Goal: Task Accomplishment & Management: Manage account settings

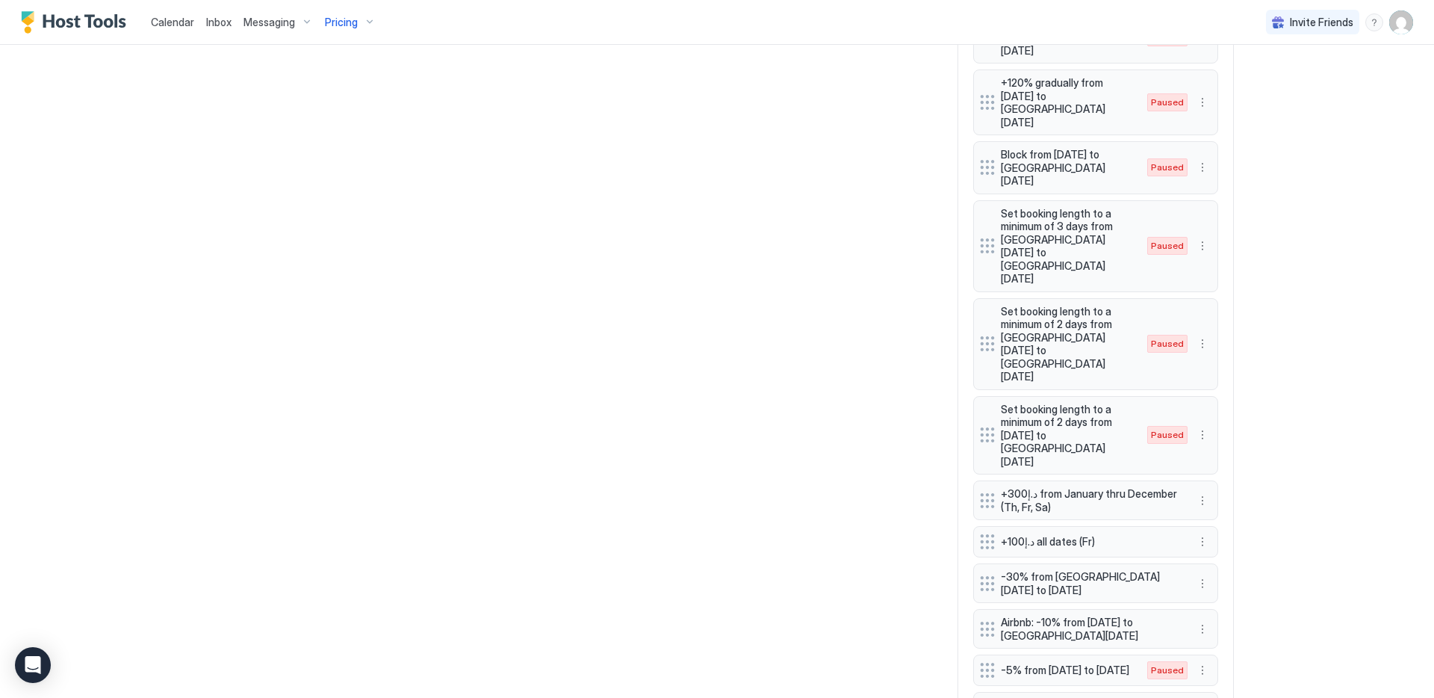
scroll to position [1309, 0]
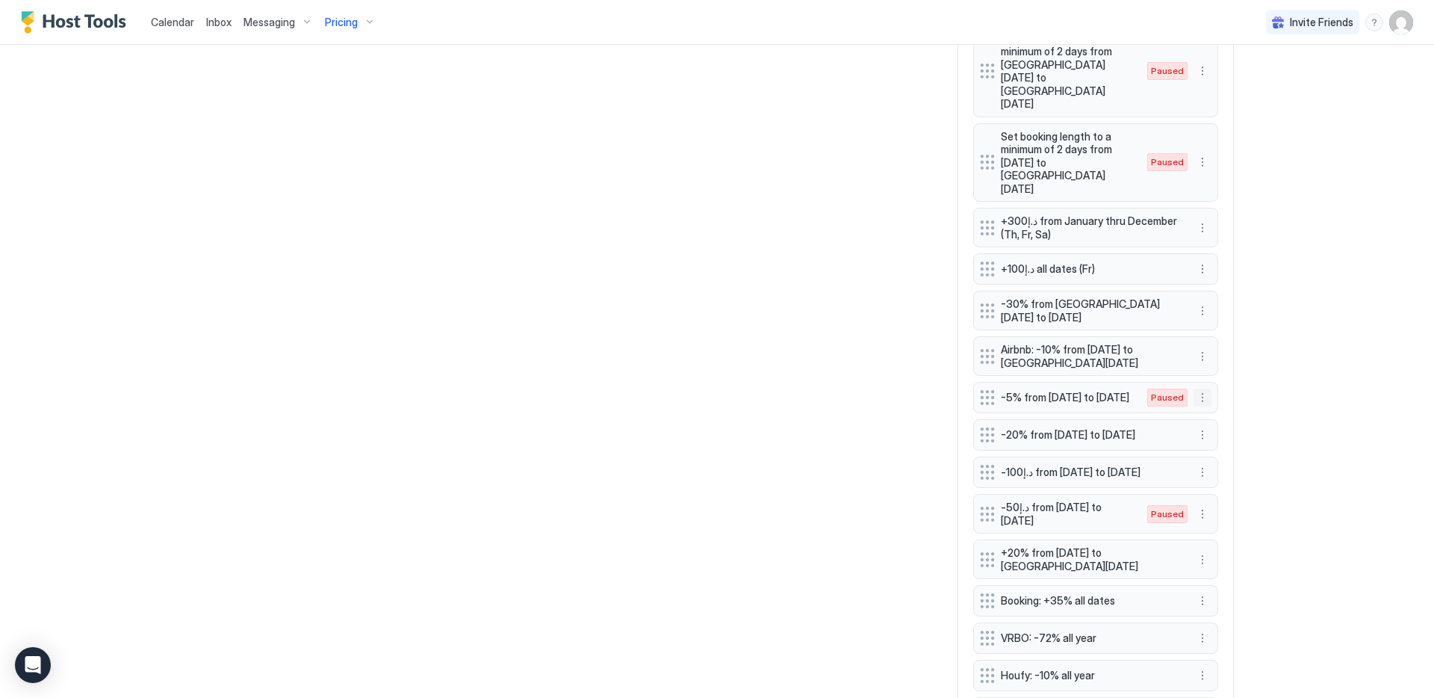
click at [1197, 388] on button "More options" at bounding box center [1203, 397] width 18 height 18
click at [1200, 321] on div "Edit" at bounding box center [1211, 325] width 33 height 11
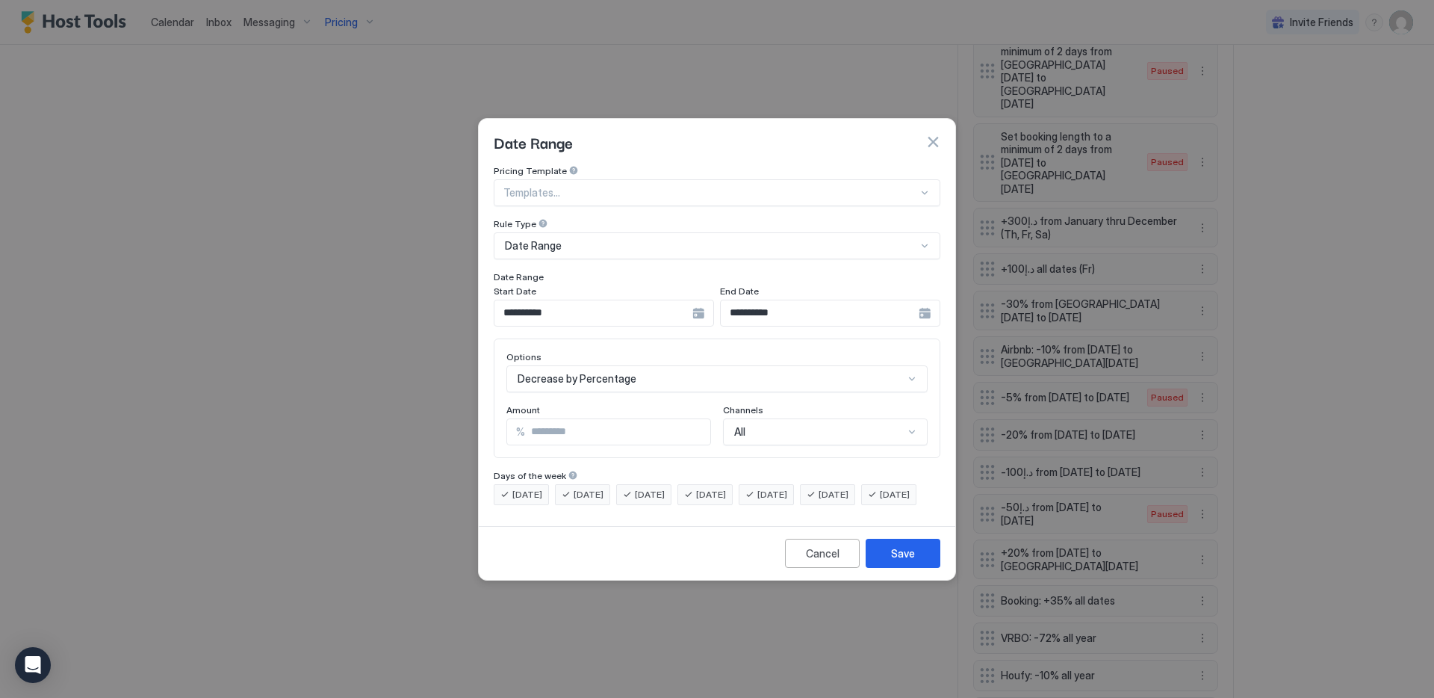
click at [633, 302] on input "**********" at bounding box center [593, 312] width 198 height 25
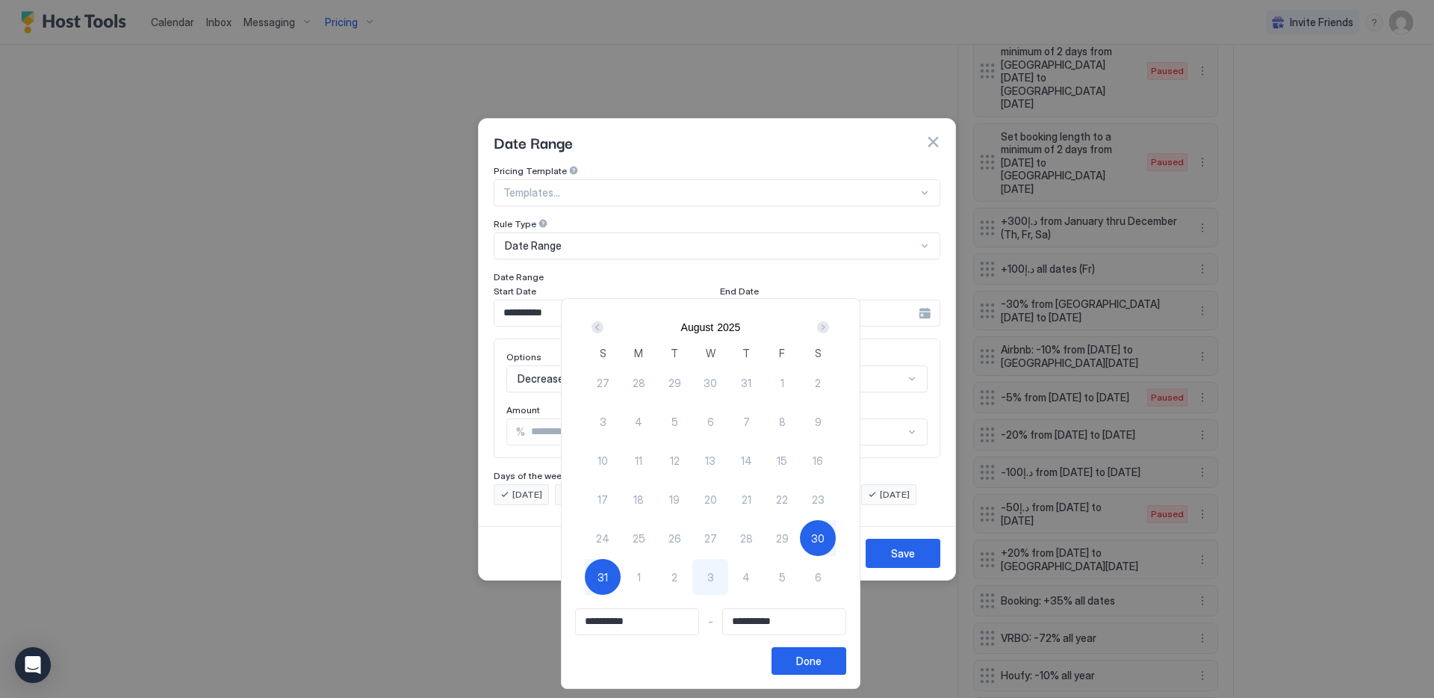
click at [750, 571] on span "4" at bounding box center [745, 577] width 7 height 16
type input "**********"
click at [829, 329] on div "Next" at bounding box center [823, 327] width 12 height 12
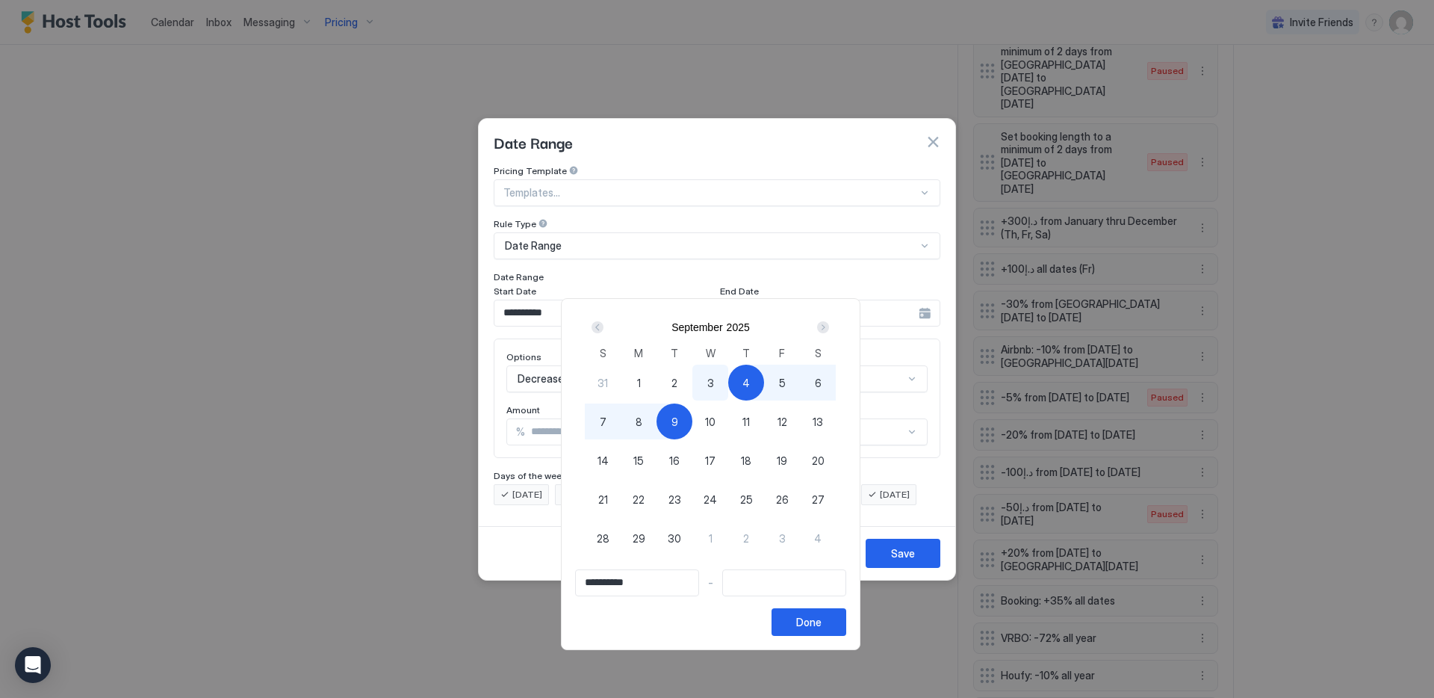
type input "**********"
click at [616, 410] on div "7" at bounding box center [603, 421] width 36 height 36
type input "**********"
click at [819, 628] on div "Done" at bounding box center [808, 622] width 25 height 16
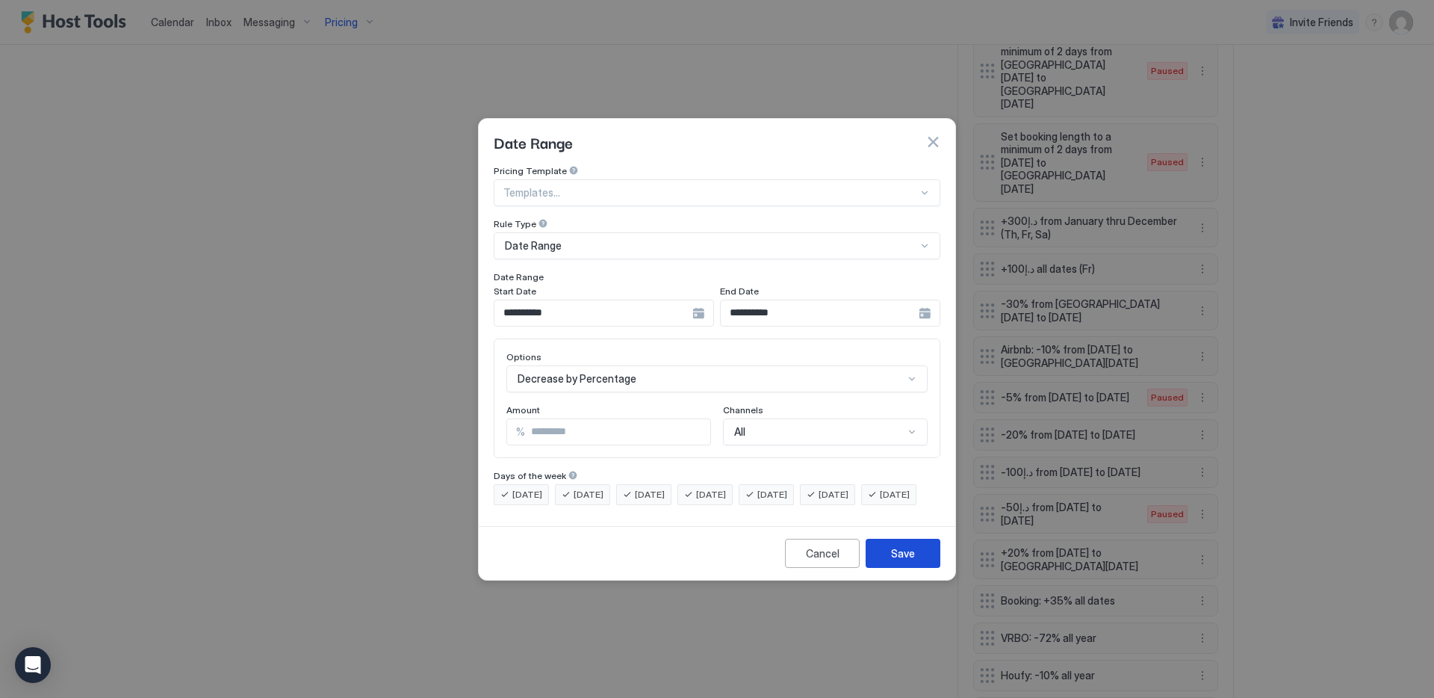
click at [910, 561] on div "Save" at bounding box center [903, 553] width 24 height 16
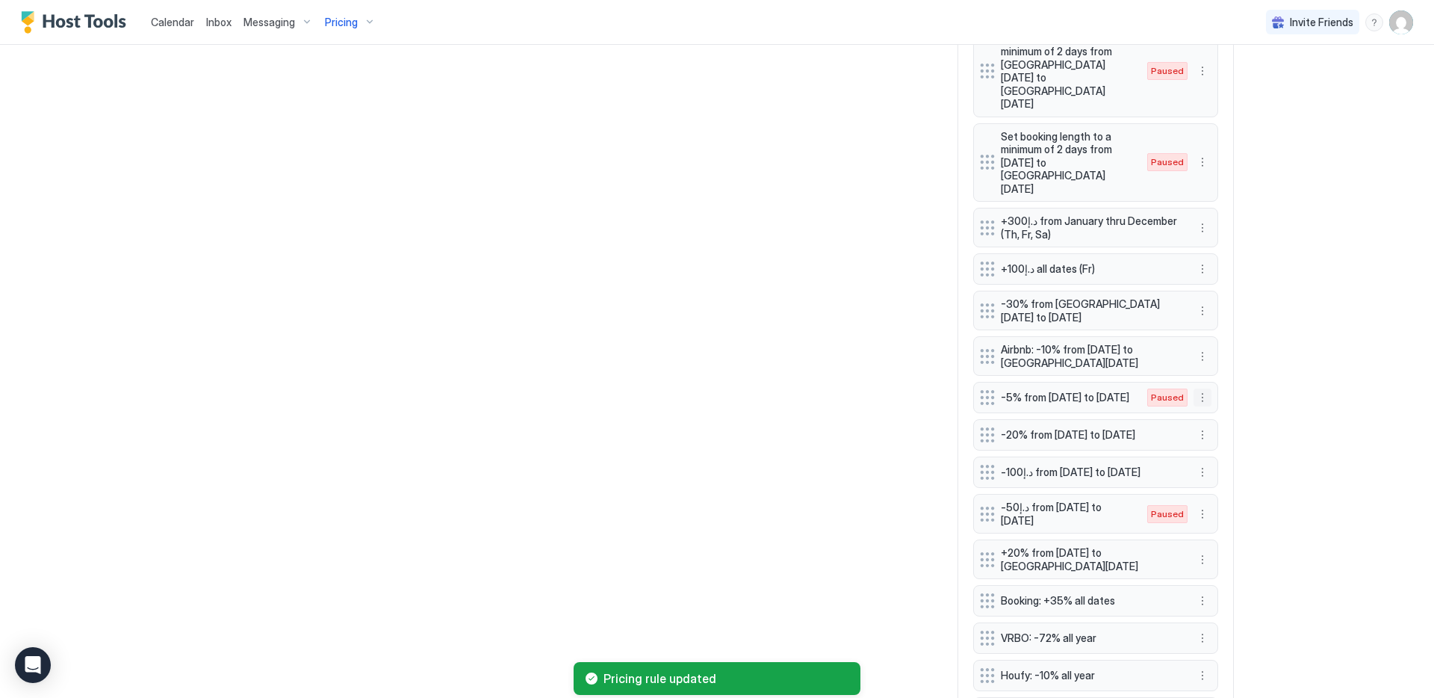
click at [1198, 388] on button "More options" at bounding box center [1203, 397] width 18 height 18
click at [1215, 351] on span "Enable" at bounding box center [1226, 349] width 29 height 11
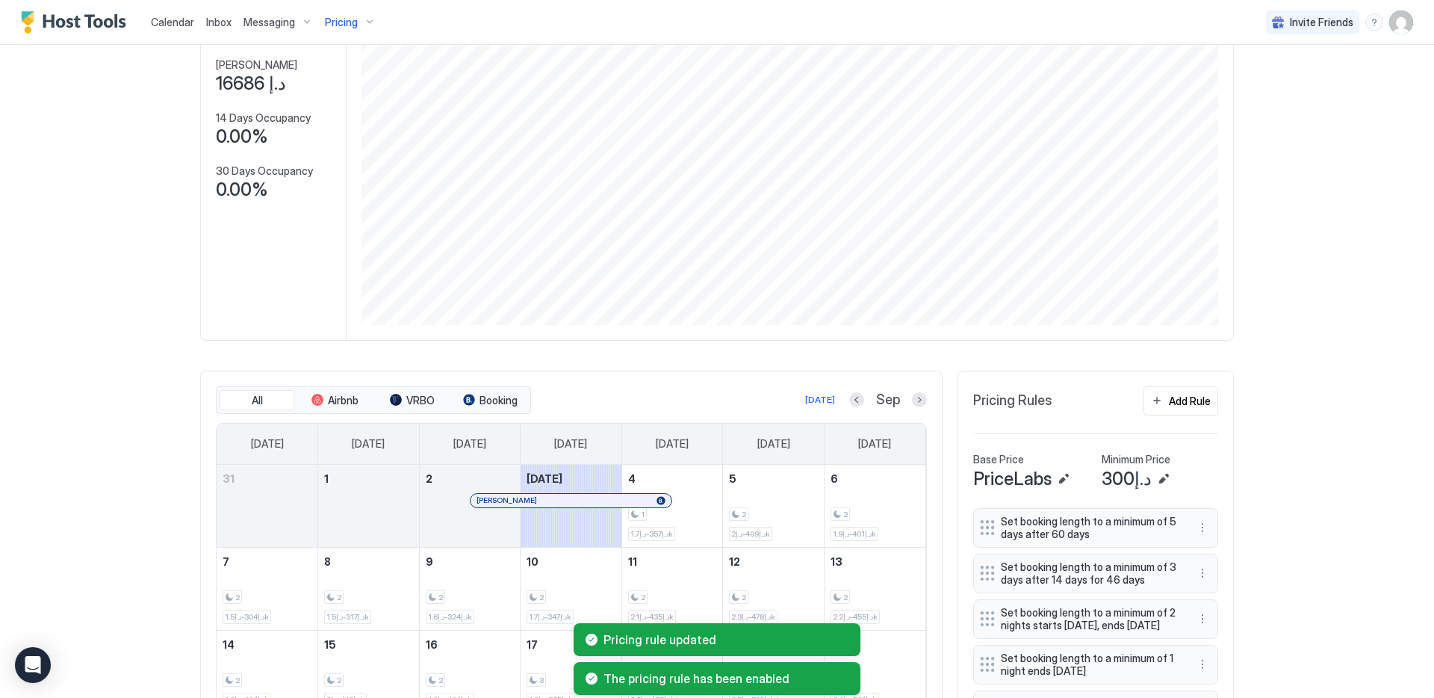
scroll to position [125, 0]
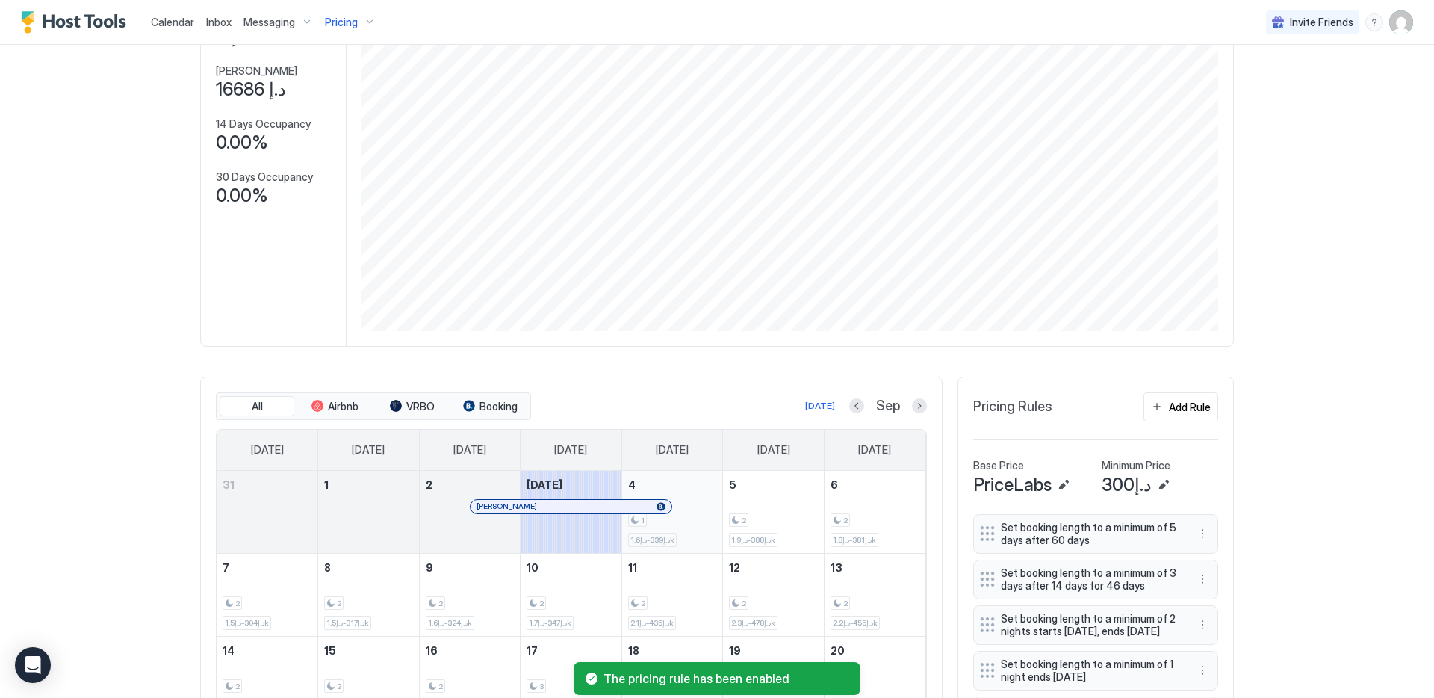
click at [695, 490] on div "1 د.إ339-د.إ1.6k" at bounding box center [672, 512] width 89 height 70
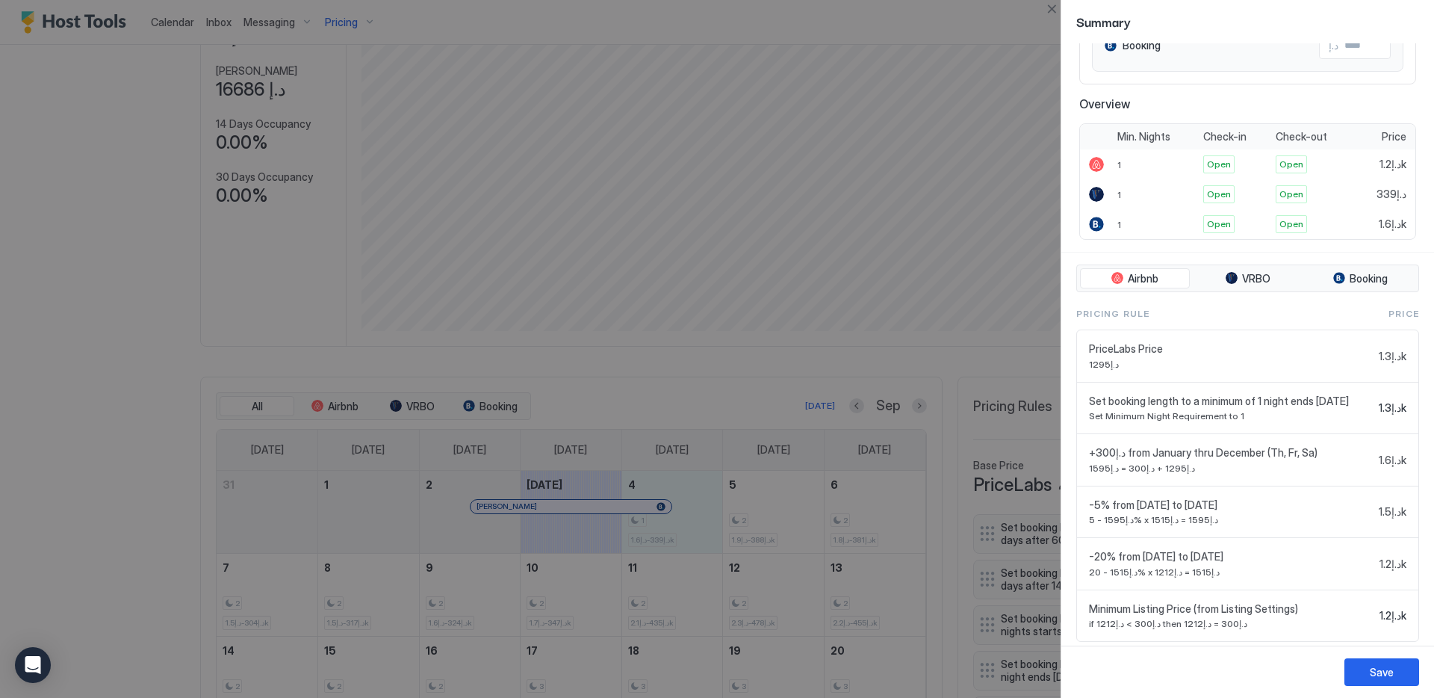
scroll to position [279, 0]
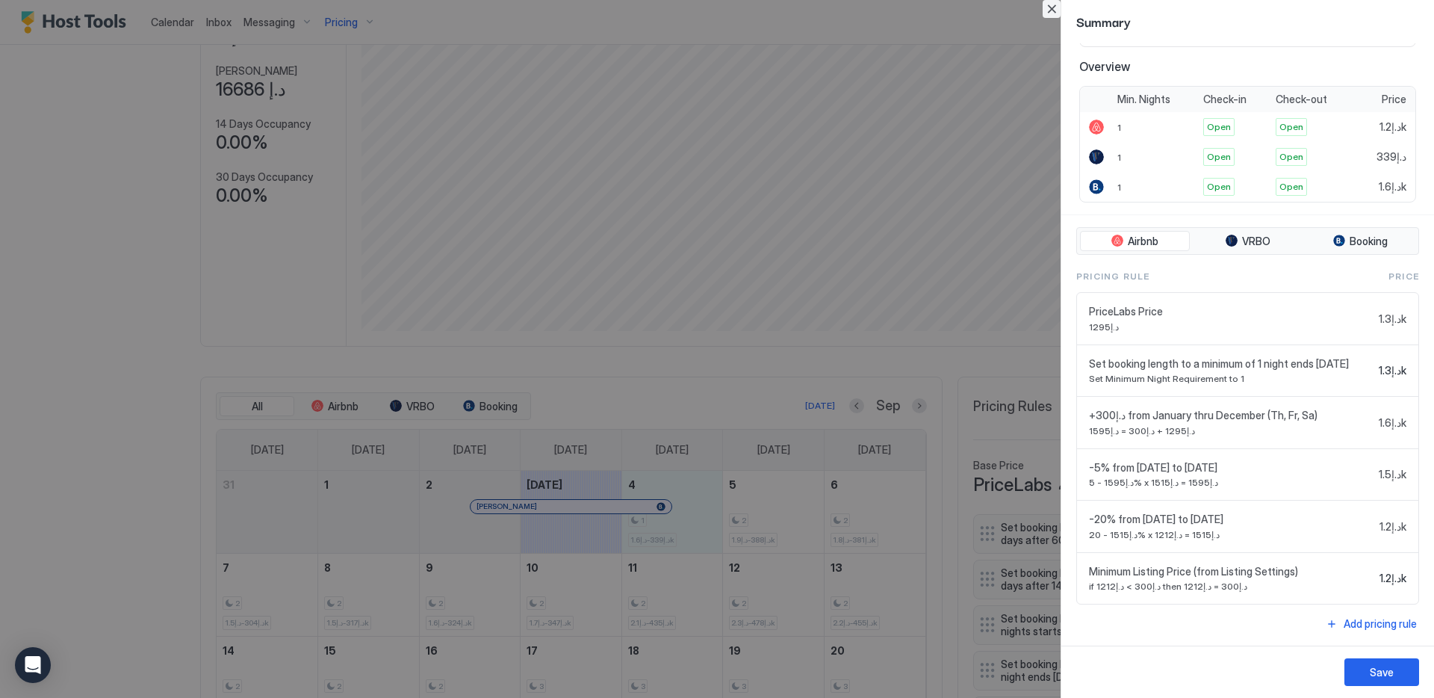
click at [1050, 5] on button "Close" at bounding box center [1052, 9] width 18 height 18
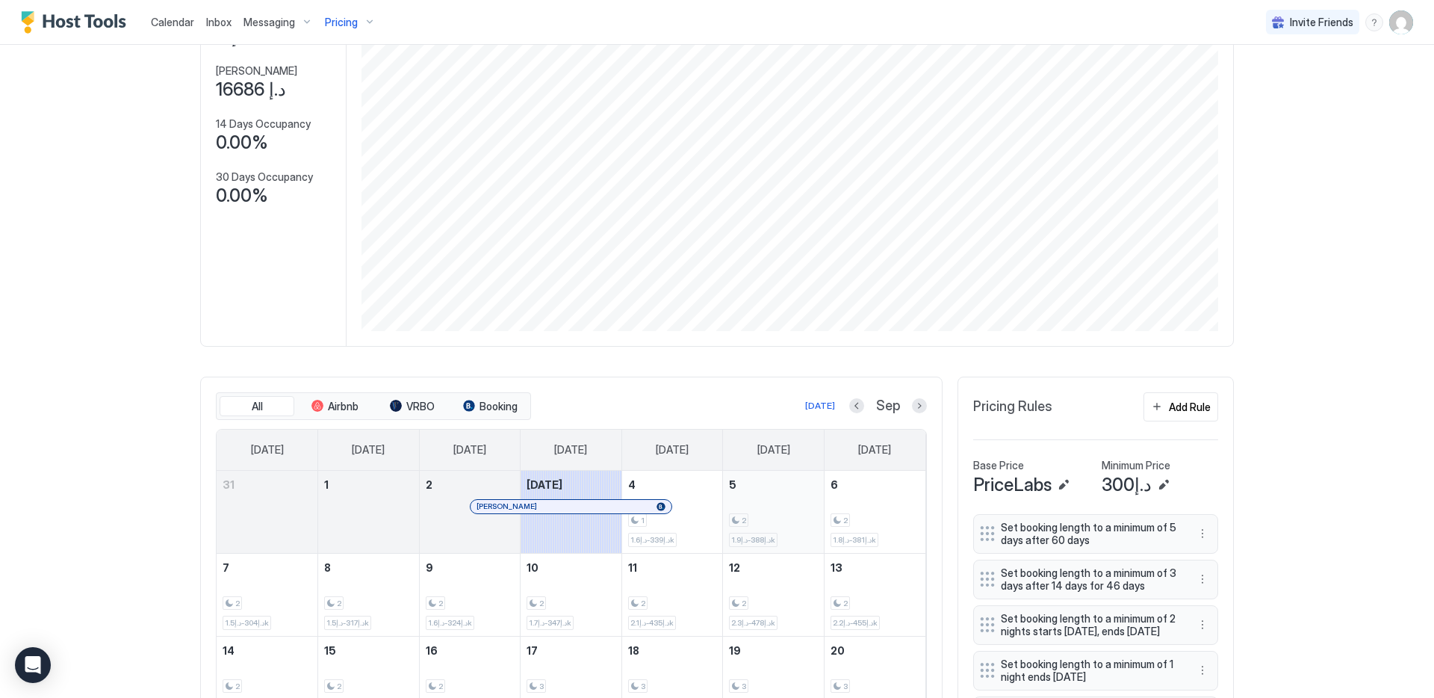
click at [743, 514] on div "2" at bounding box center [773, 520] width 89 height 14
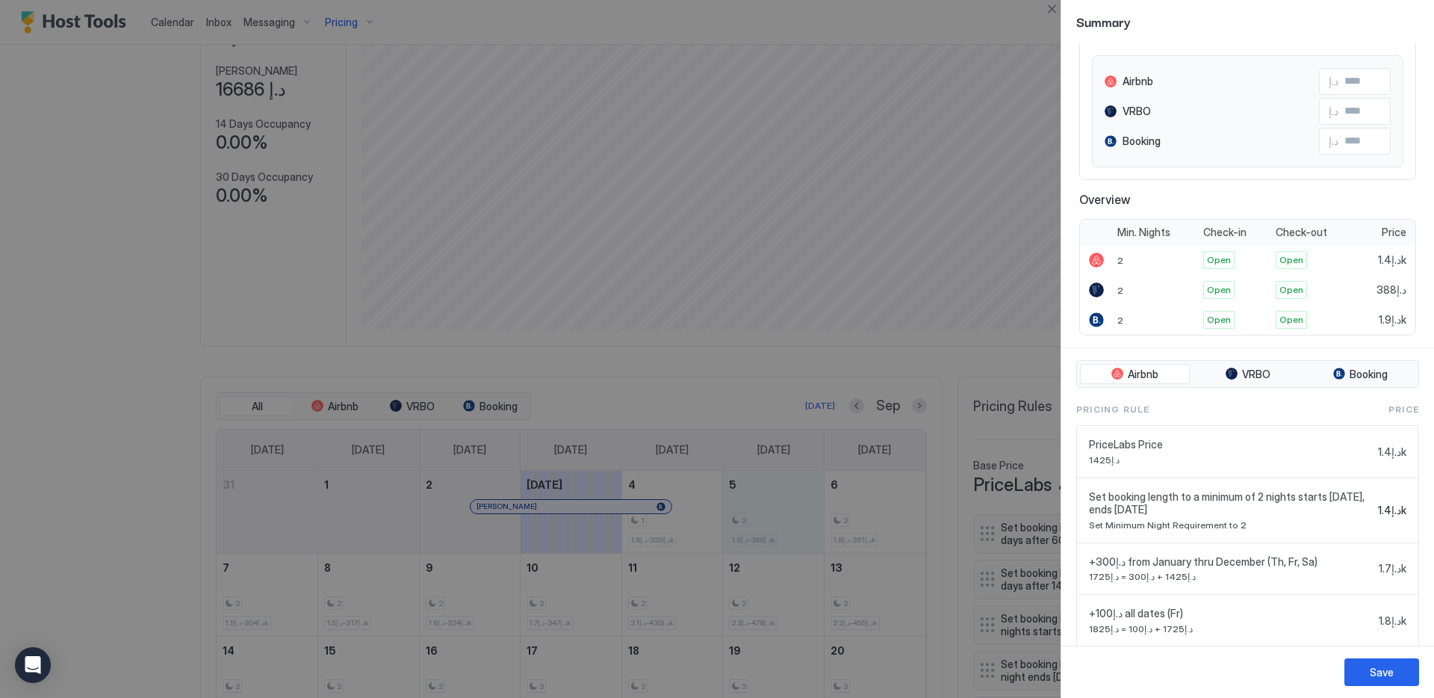
scroll to position [235, 0]
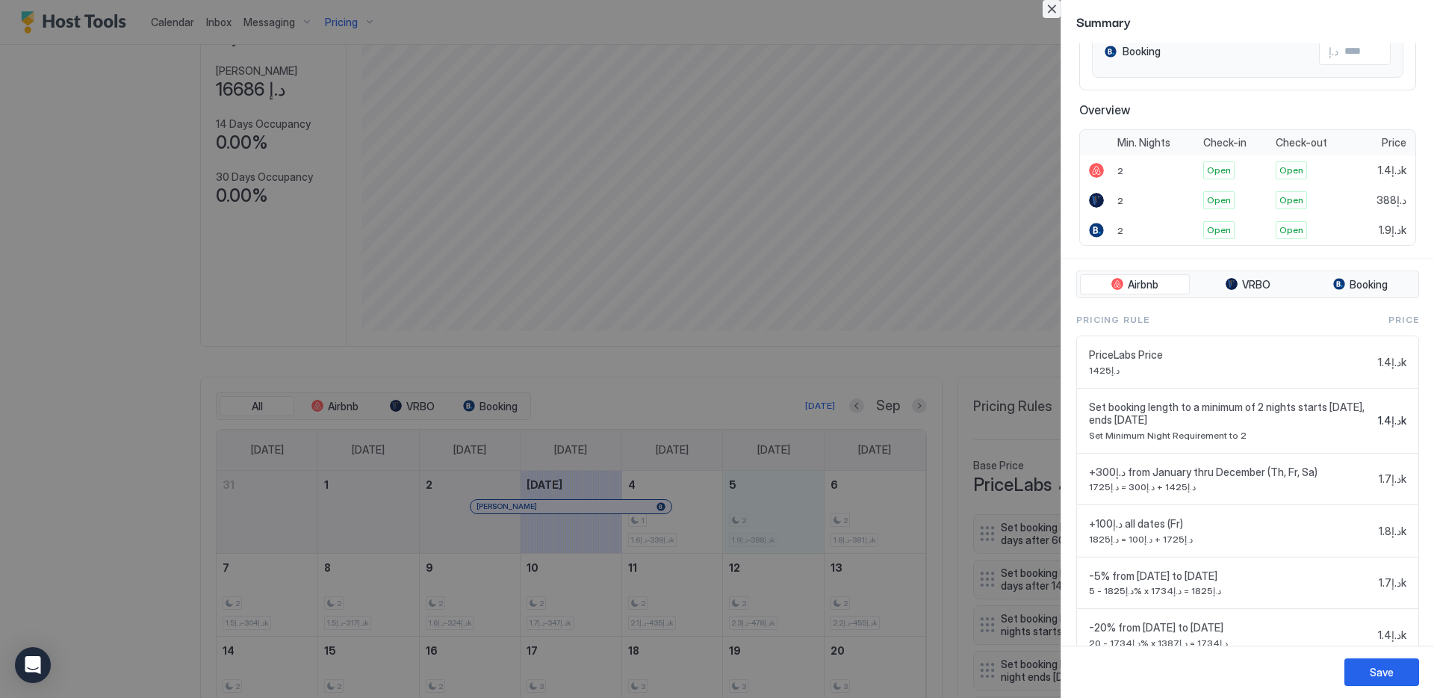
click at [1048, 7] on button "Close" at bounding box center [1052, 9] width 18 height 18
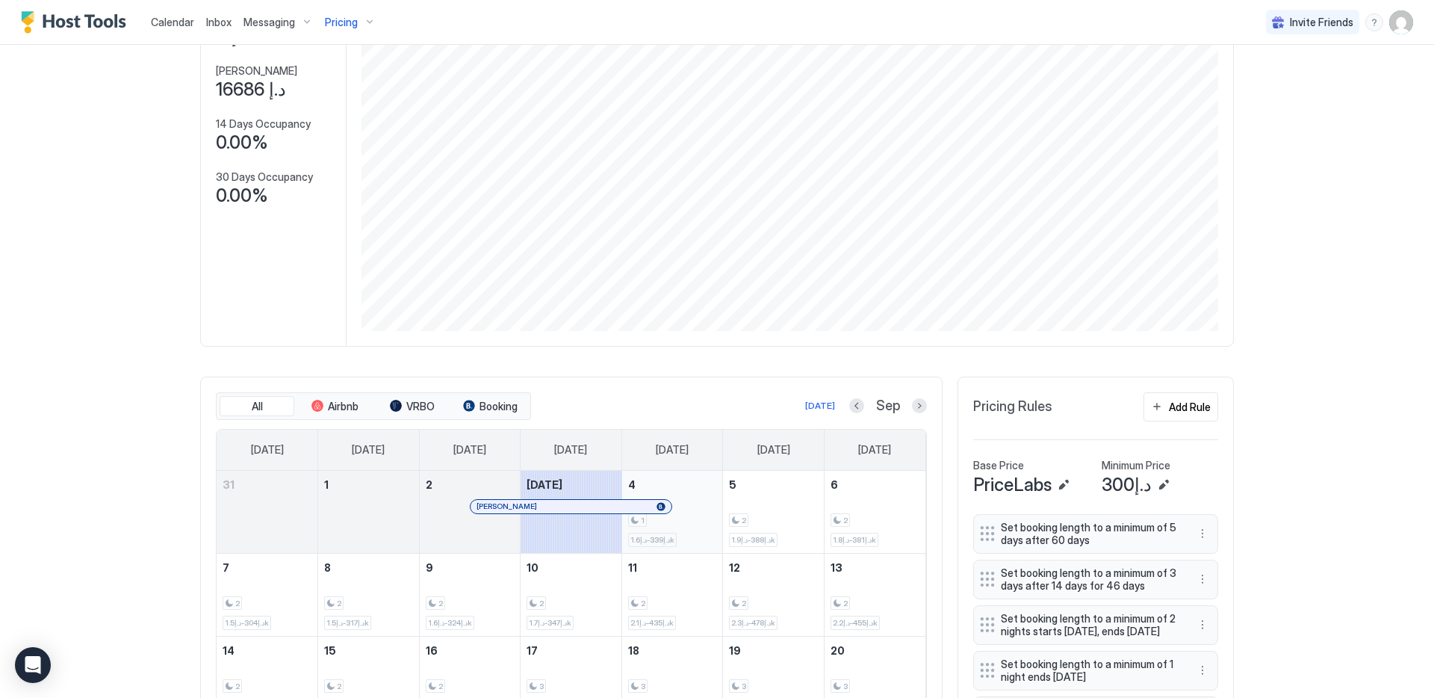
click at [699, 513] on div "1" at bounding box center [672, 520] width 89 height 14
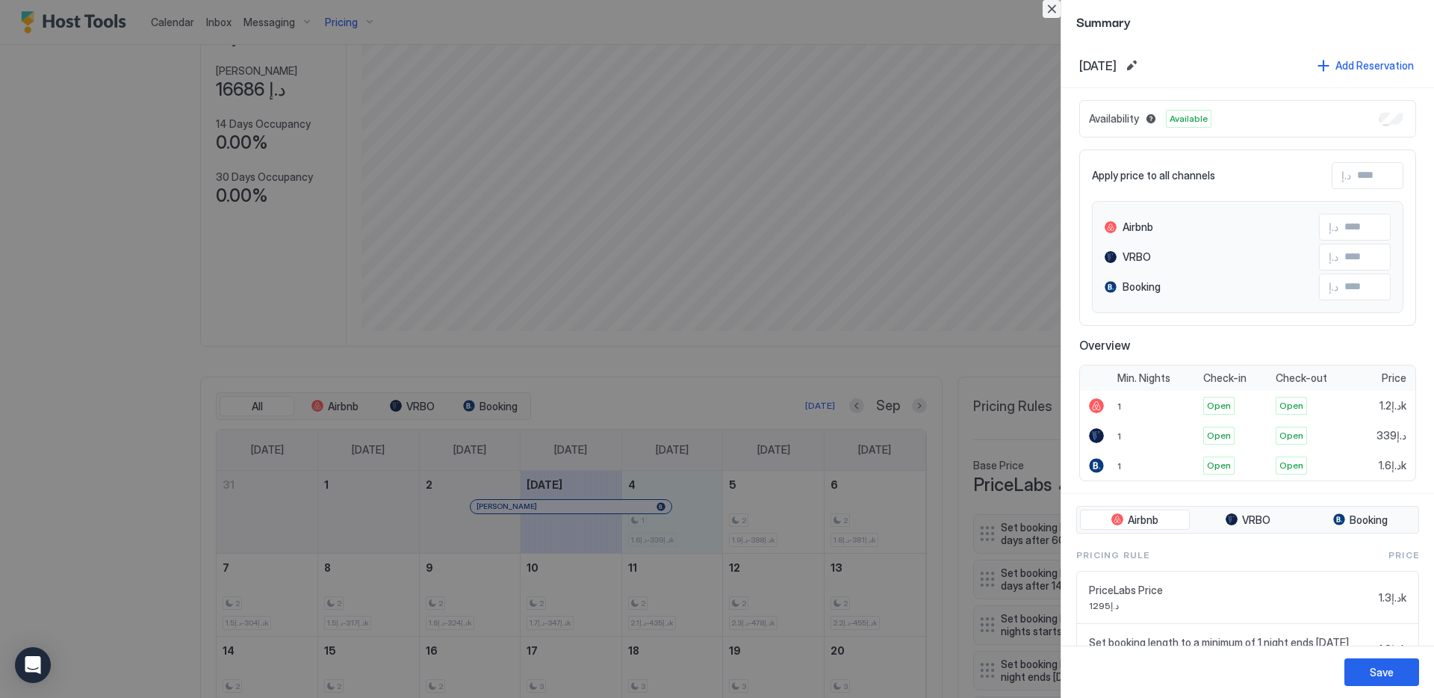
click at [1049, 12] on button "Close" at bounding box center [1052, 9] width 18 height 18
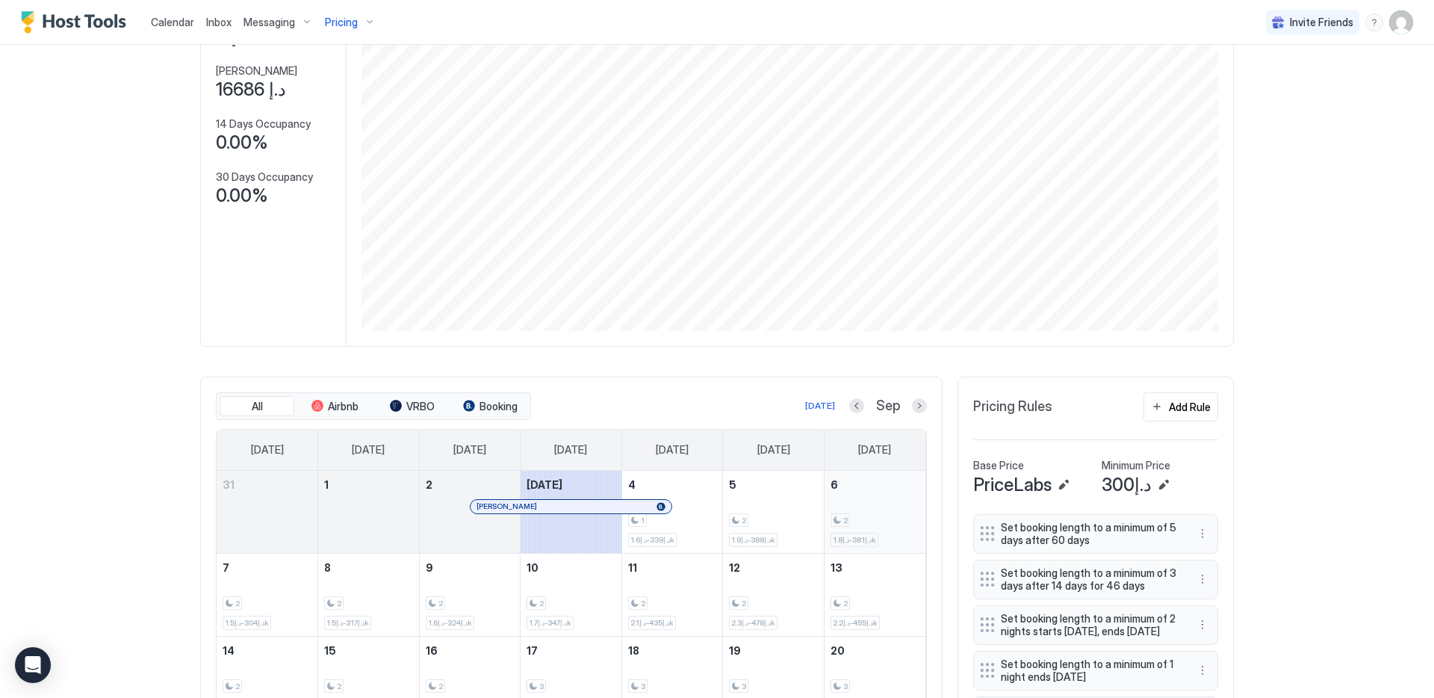
click at [878, 511] on div "2 د.إ381-د.إ1.8k" at bounding box center [875, 512] width 89 height 70
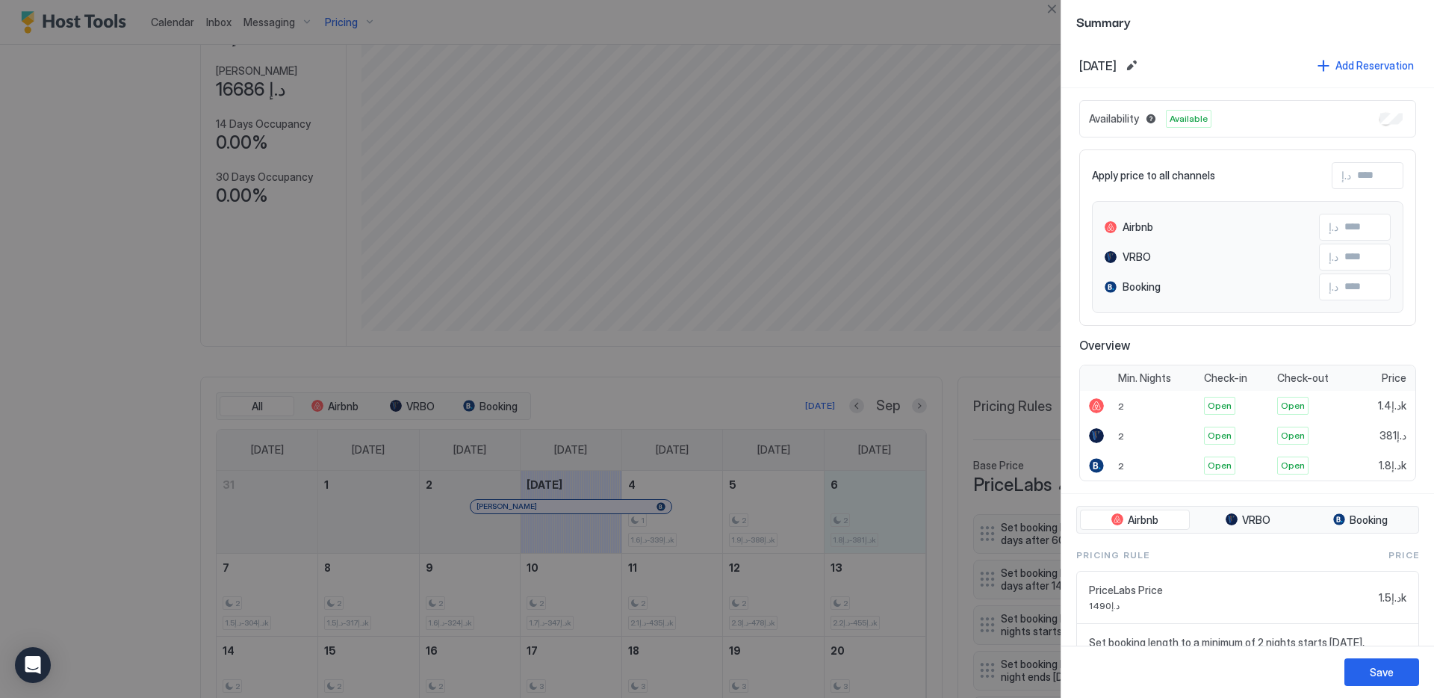
click at [497, 561] on div at bounding box center [717, 349] width 1434 height 698
click at [1043, 3] on button "Close" at bounding box center [1052, 9] width 18 height 18
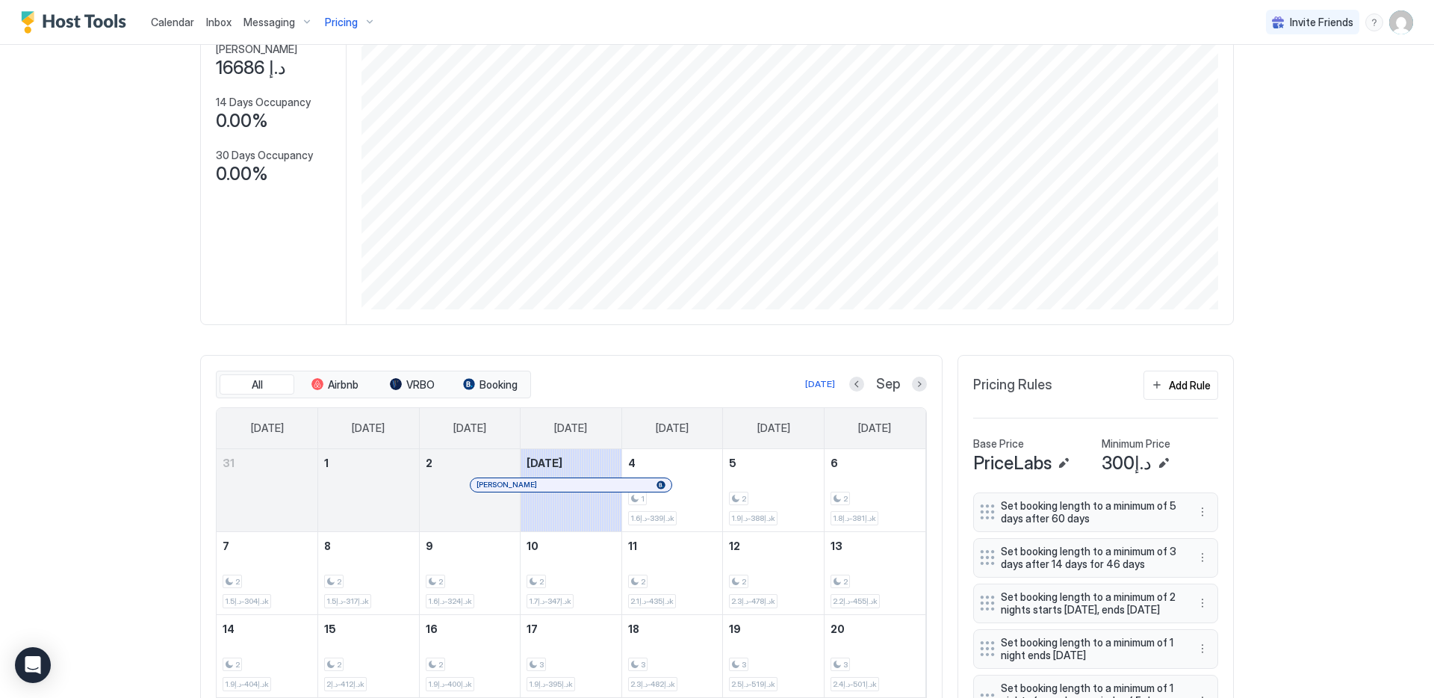
scroll to position [254, 0]
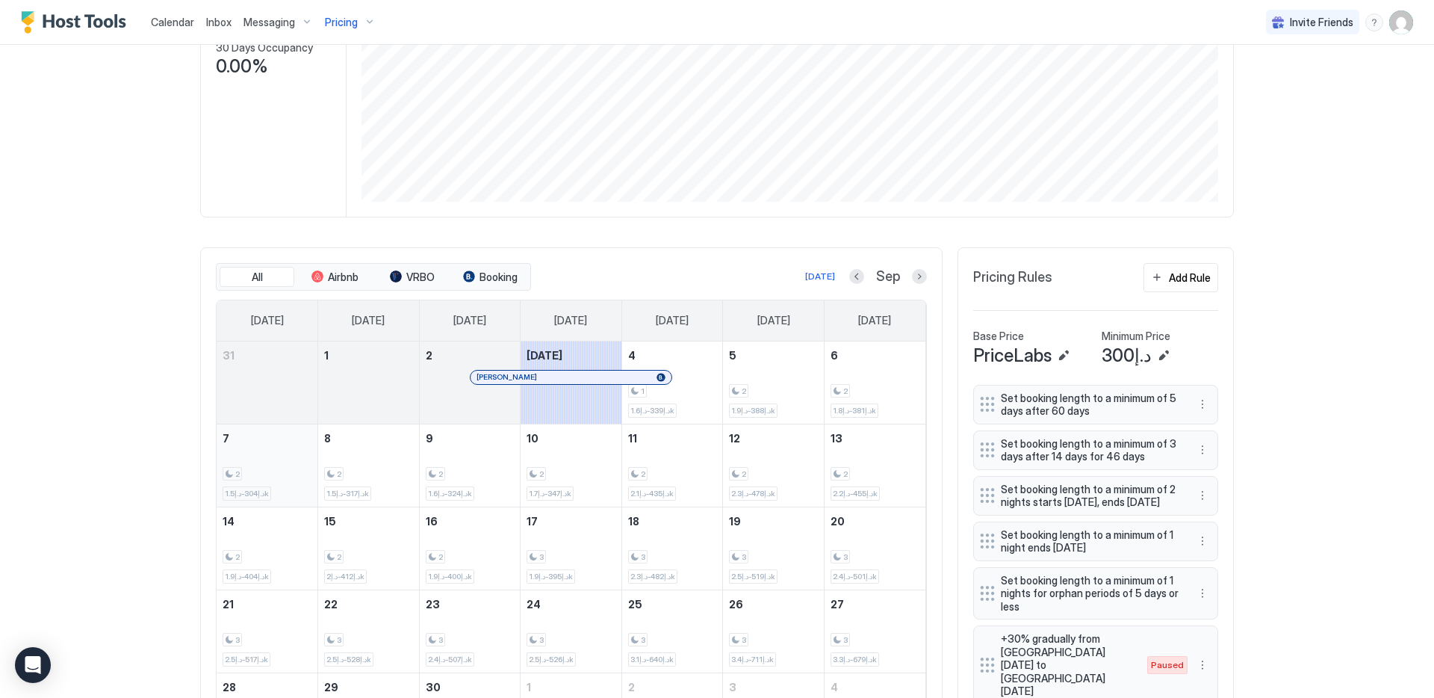
click at [265, 451] on div "2 د.إ304-د.إ1.5k" at bounding box center [267, 465] width 89 height 70
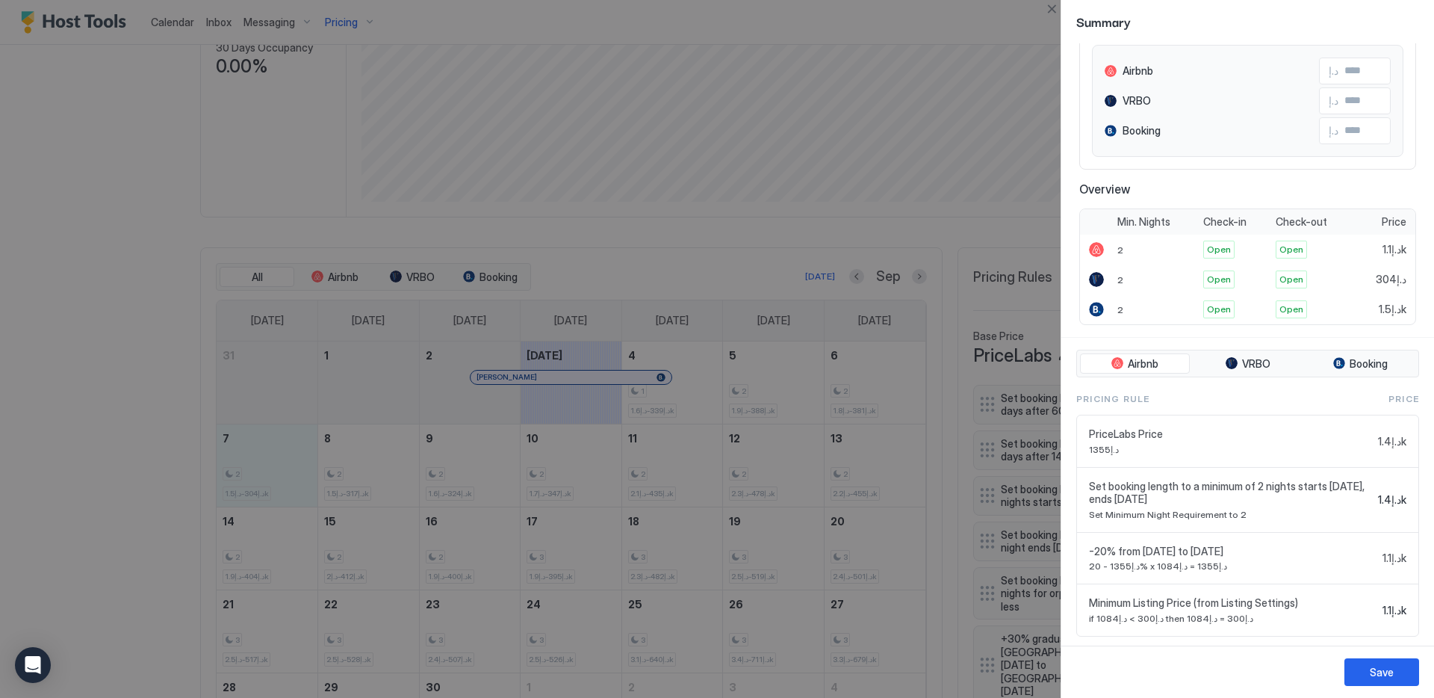
scroll to position [188, 0]
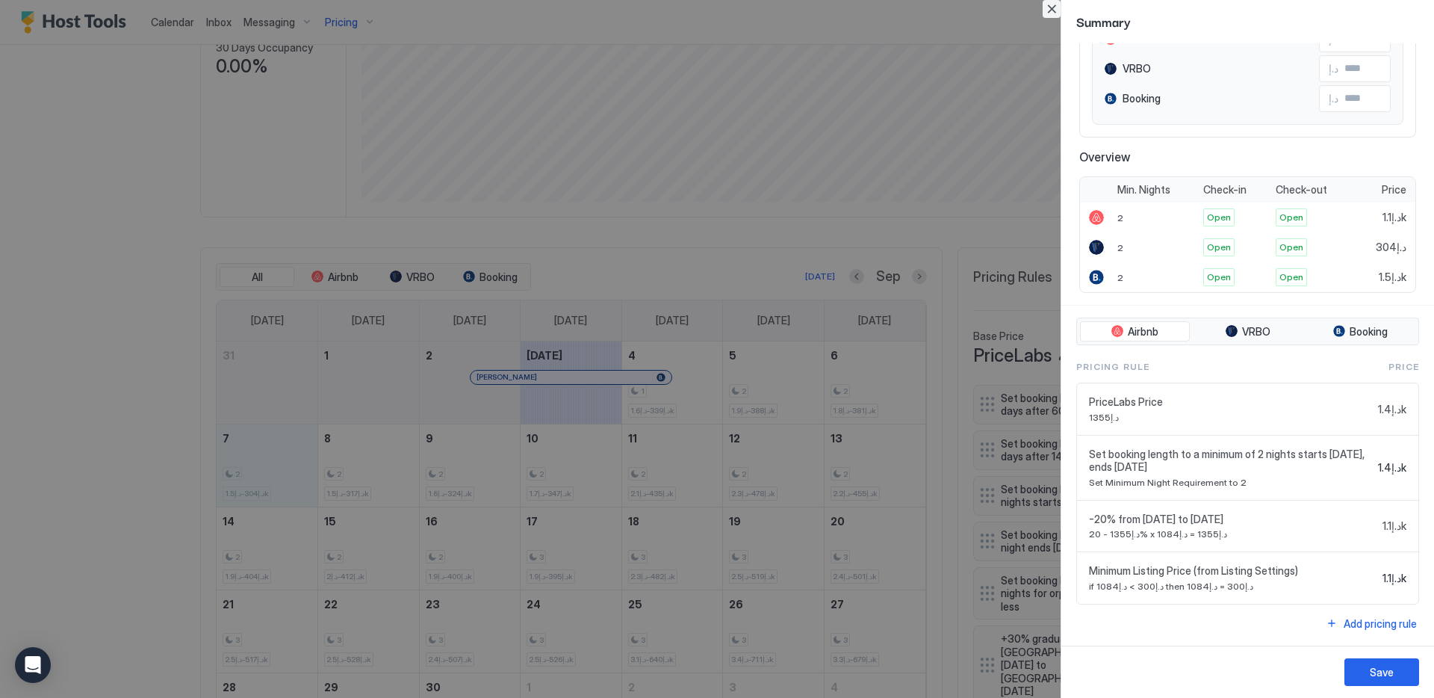
click at [1052, 9] on button "Close" at bounding box center [1052, 9] width 18 height 18
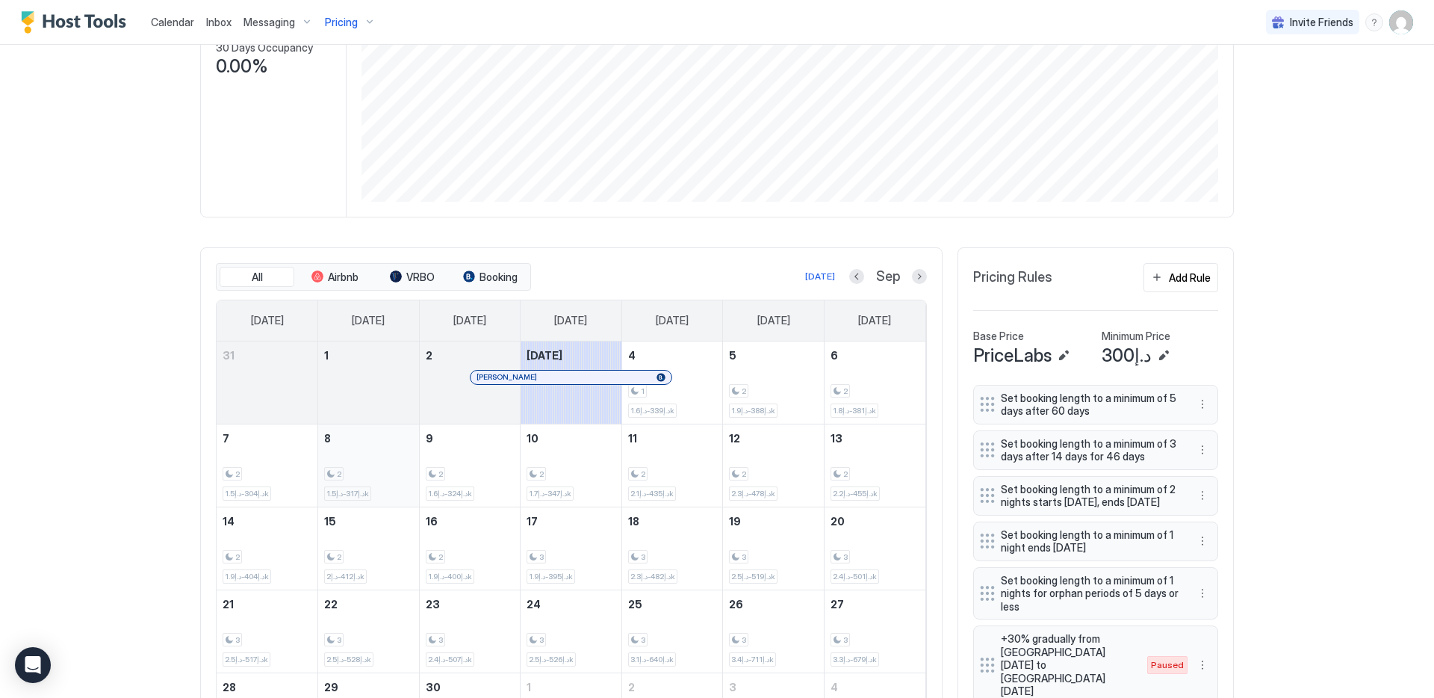
click at [362, 480] on div "2" at bounding box center [368, 474] width 89 height 14
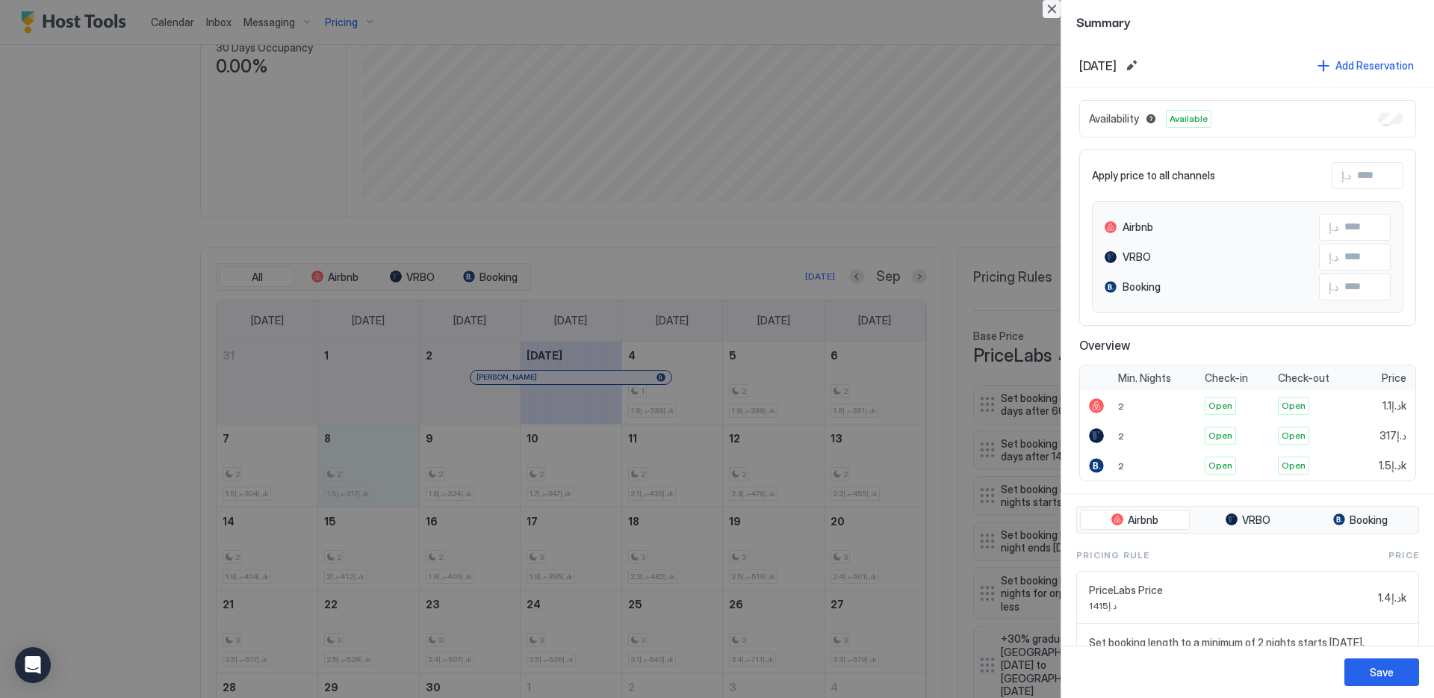
click at [1046, 10] on button "Close" at bounding box center [1052, 9] width 18 height 18
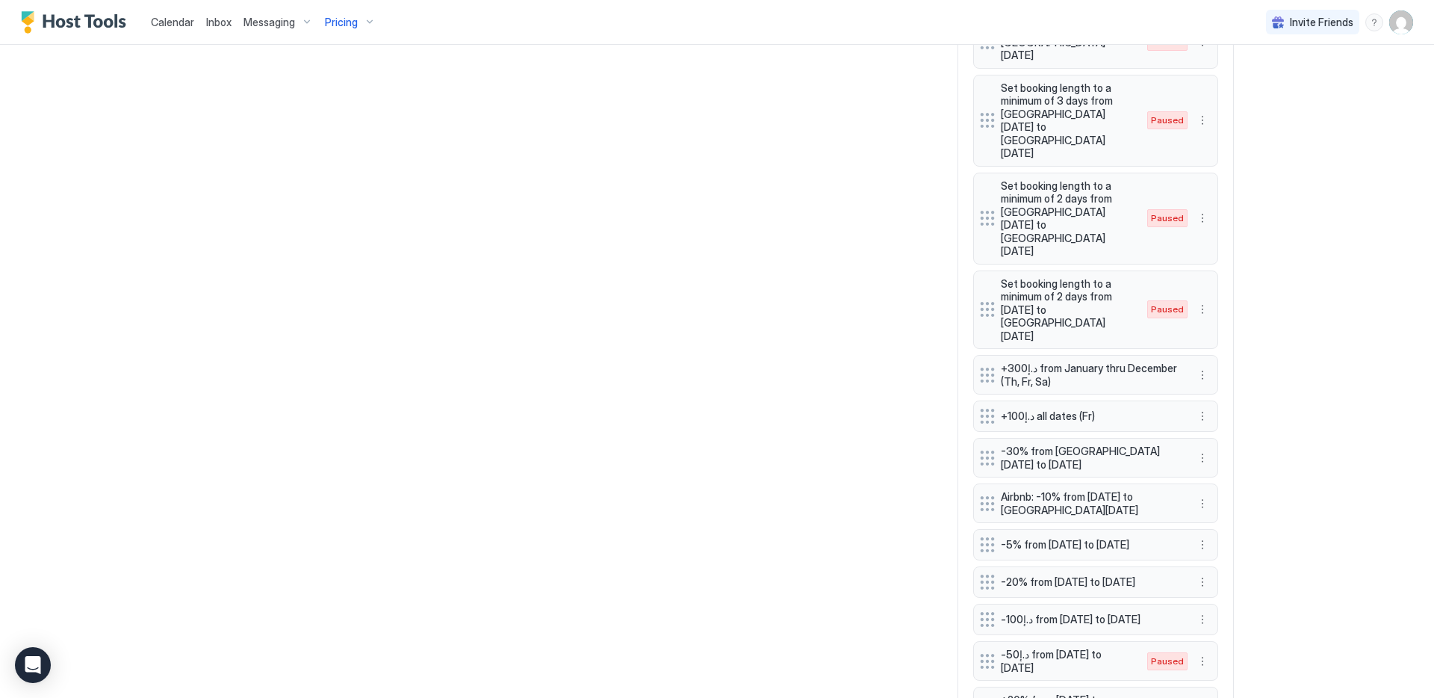
scroll to position [1184, 0]
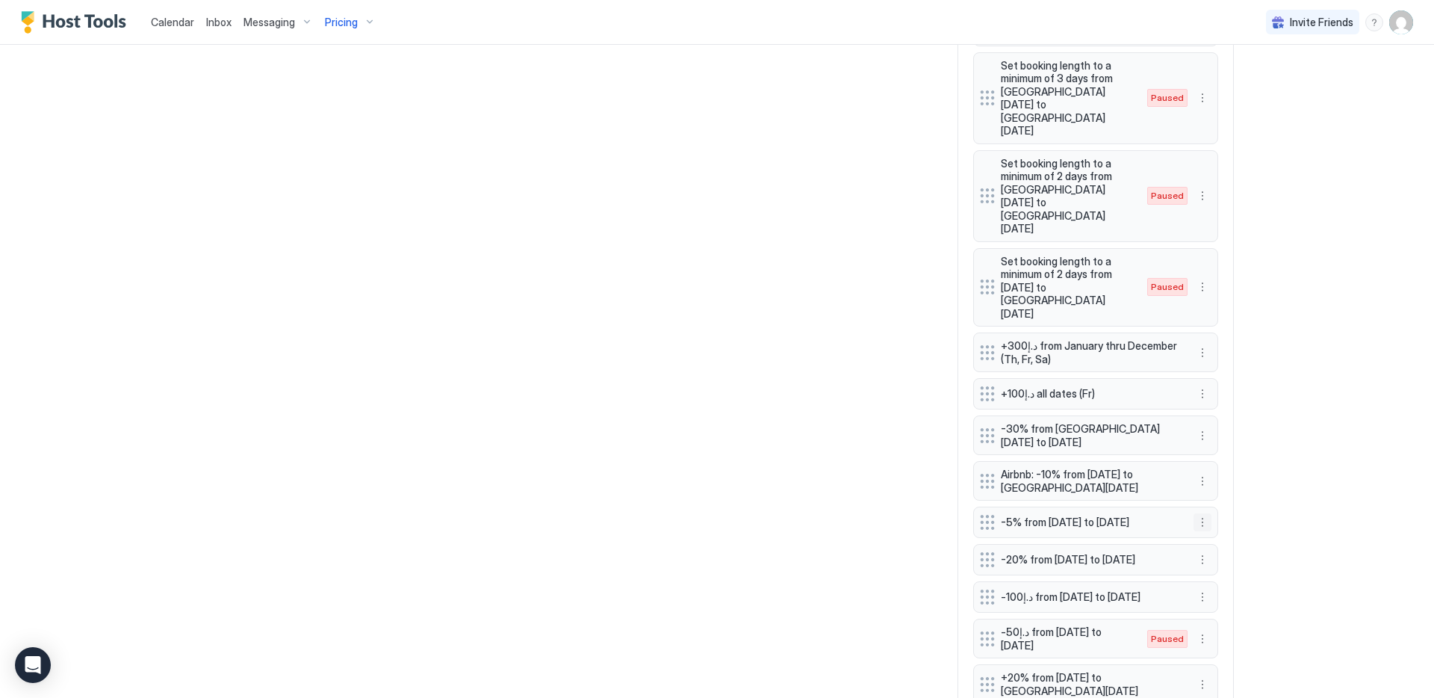
click at [1194, 513] on button "More options" at bounding box center [1203, 522] width 18 height 18
click at [1208, 447] on div "Edit" at bounding box center [1211, 450] width 33 height 11
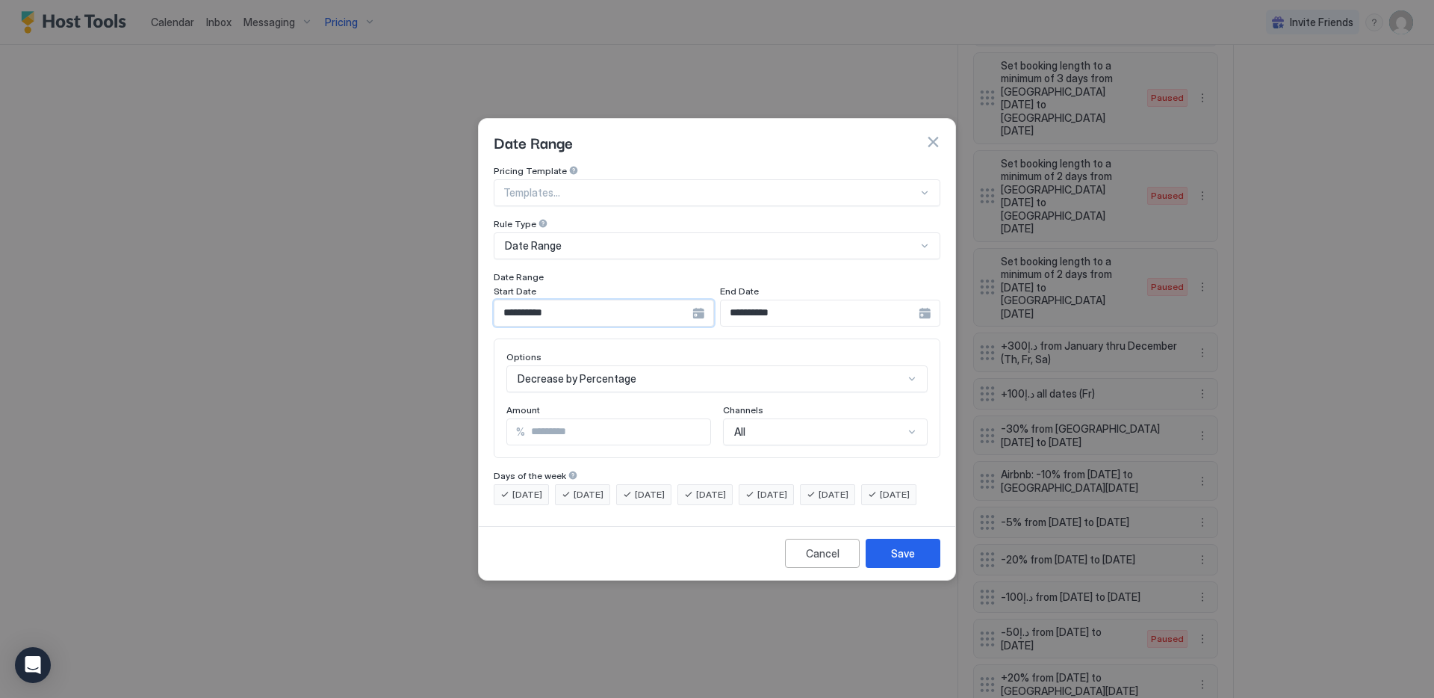
click at [622, 300] on input "**********" at bounding box center [593, 312] width 198 height 25
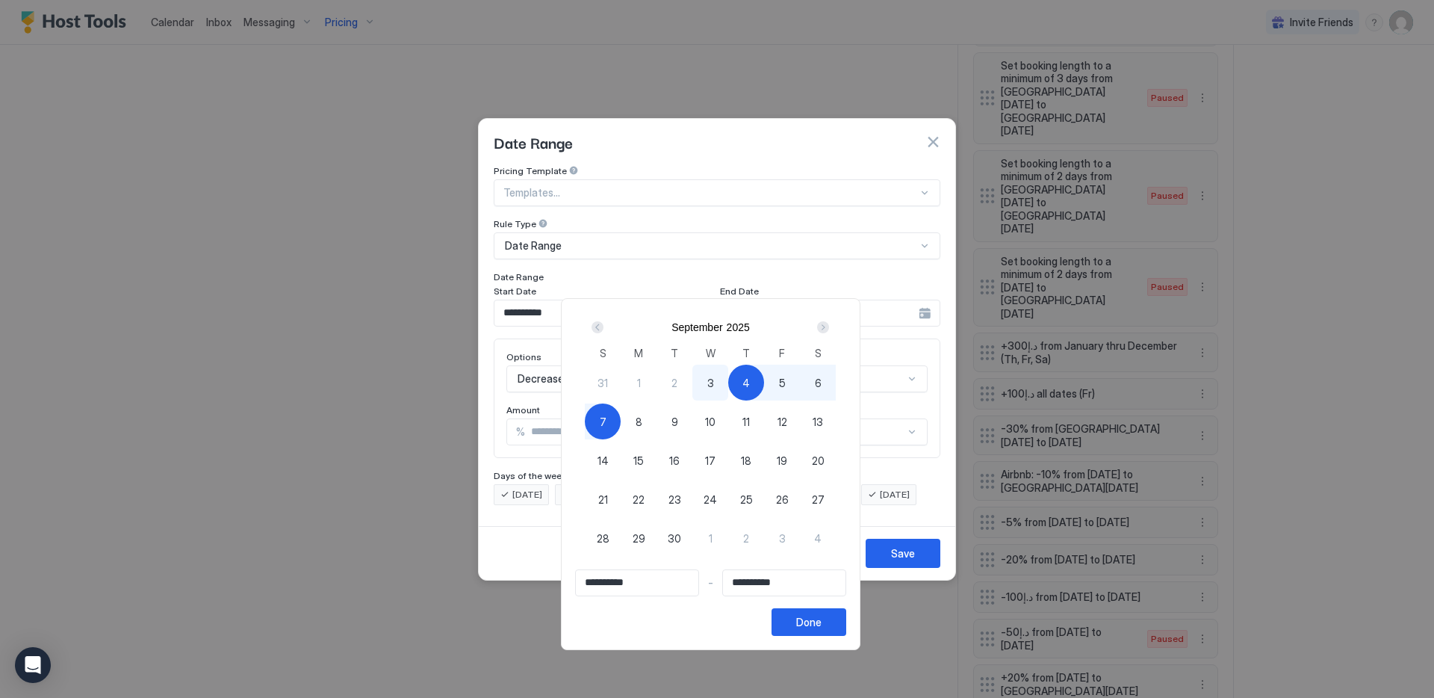
click at [743, 378] on div "4" at bounding box center [746, 383] width 36 height 36
click at [757, 378] on div "4" at bounding box center [746, 383] width 36 height 36
type input "**********"
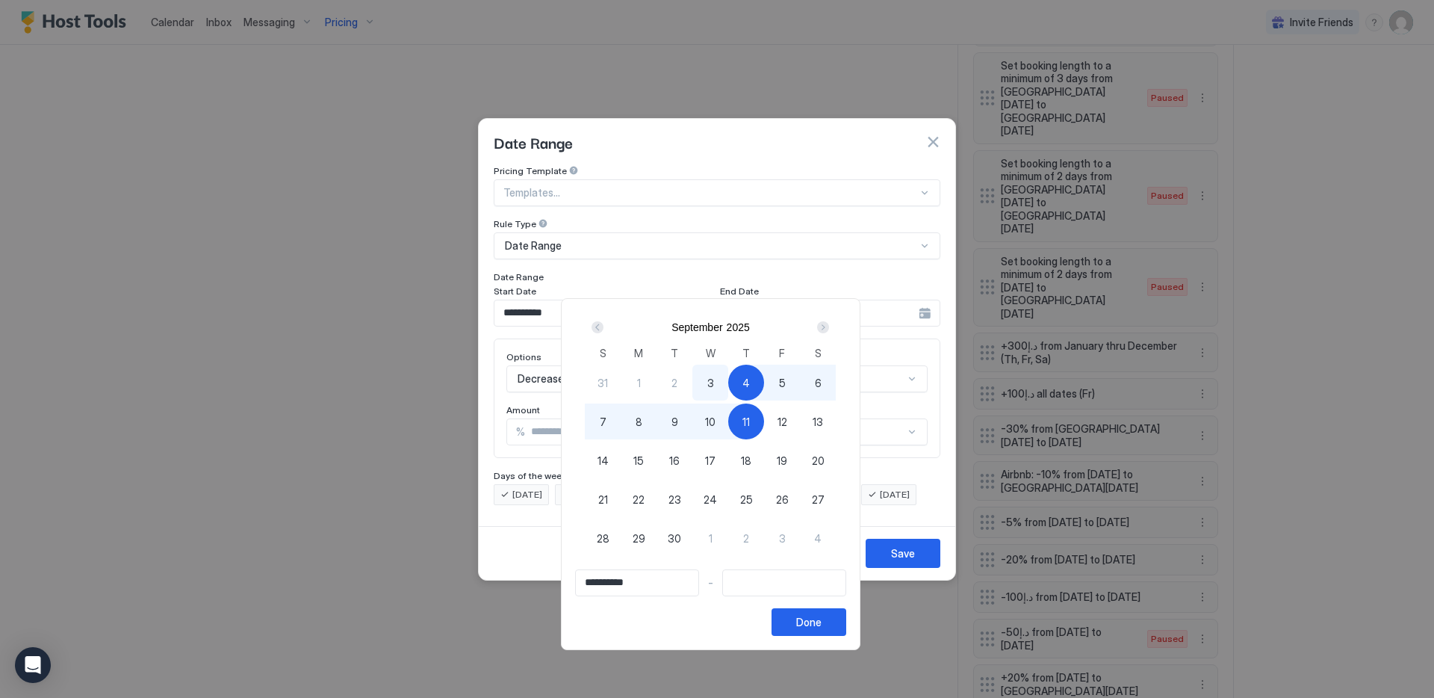
click at [749, 418] on span "11" at bounding box center [745, 422] width 7 height 16
type input "**********"
click at [839, 629] on button "Done" at bounding box center [809, 622] width 75 height 28
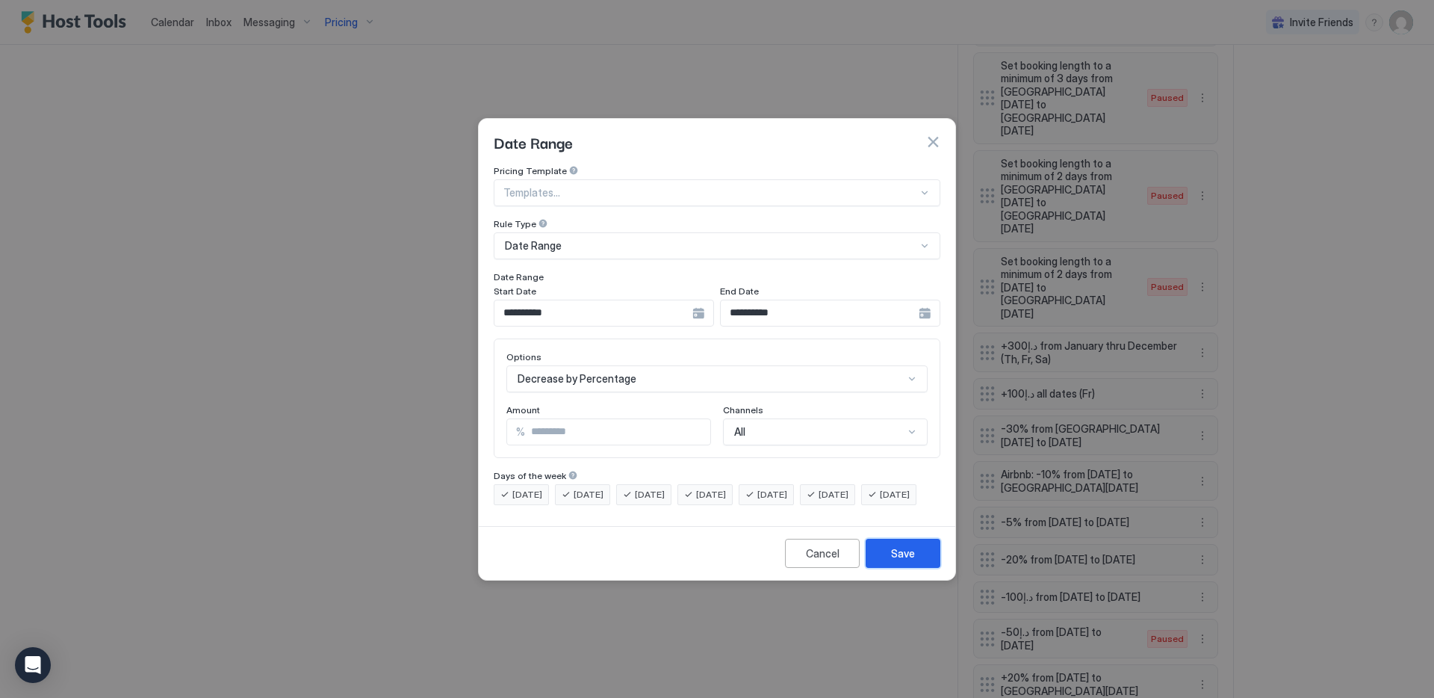
click at [893, 568] on button "Save" at bounding box center [903, 553] width 75 height 29
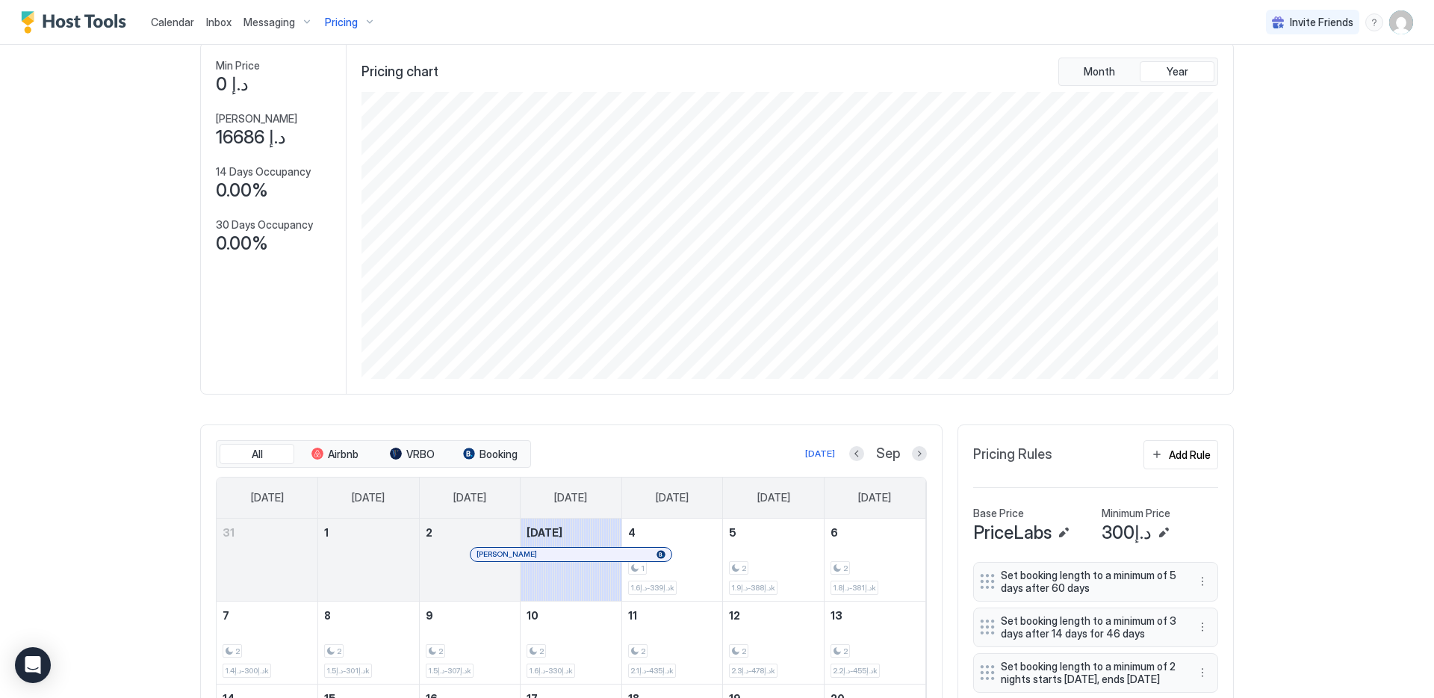
scroll to position [0, 0]
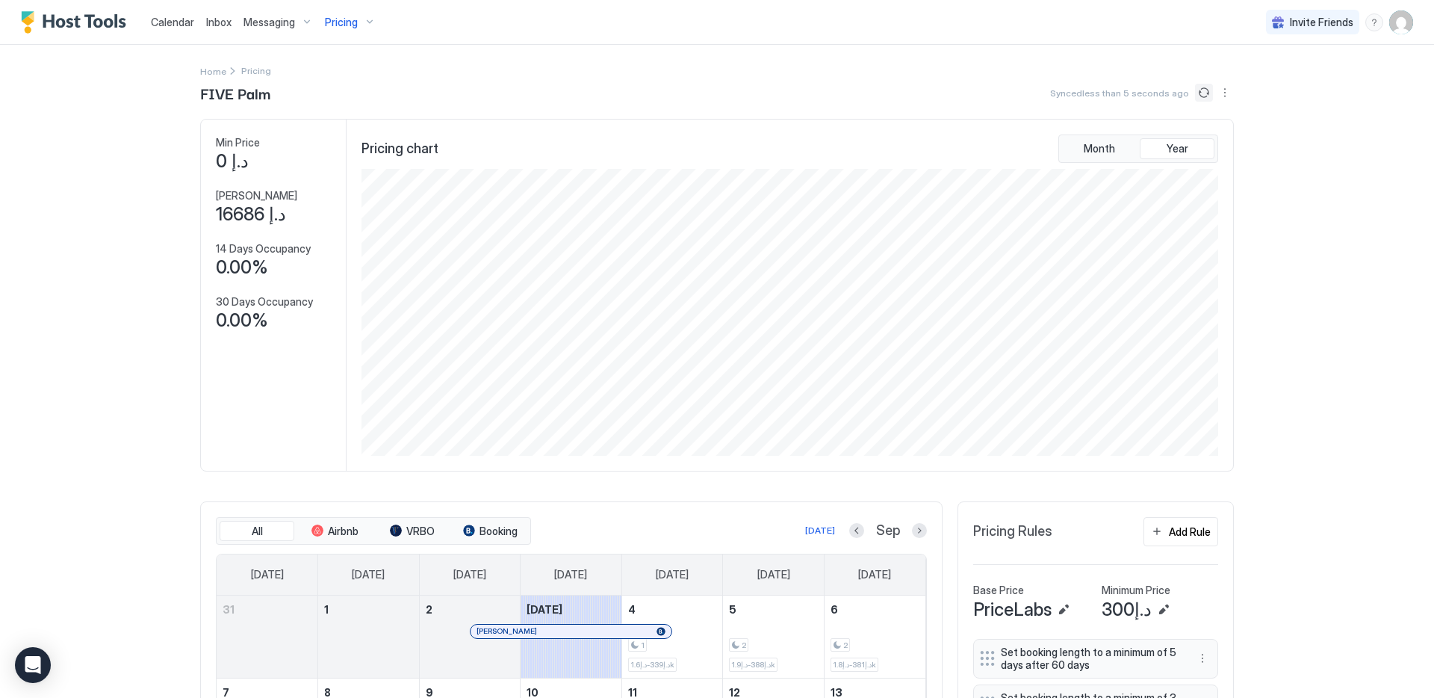
click at [1202, 90] on button "Sync prices" at bounding box center [1204, 93] width 18 height 18
